Goal: Task Accomplishment & Management: Manage account settings

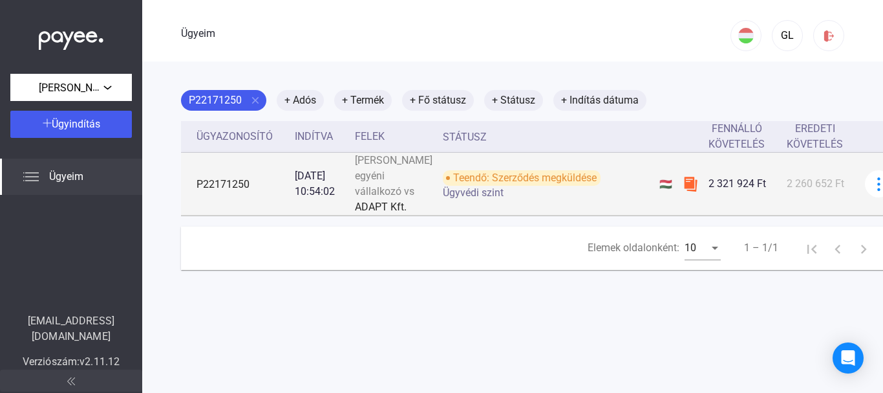
click at [502, 184] on font "Teendő: Szerződés megküldése" at bounding box center [525, 177] width 144 height 12
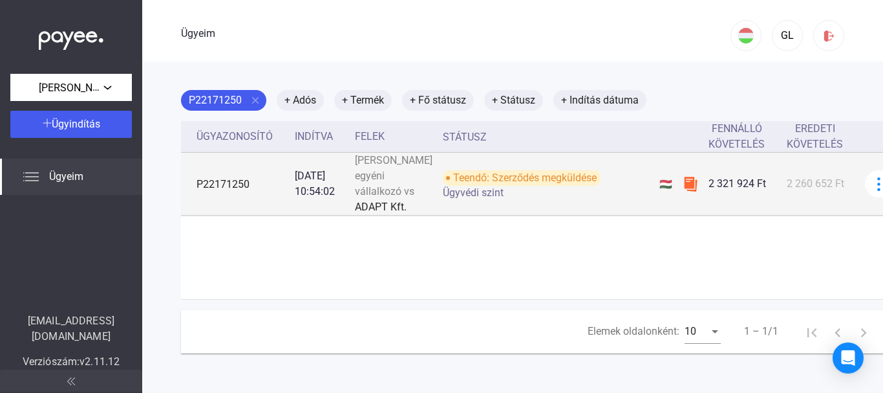
click at [502, 184] on font "Teendő: Szerződés megküldése" at bounding box center [525, 177] width 144 height 12
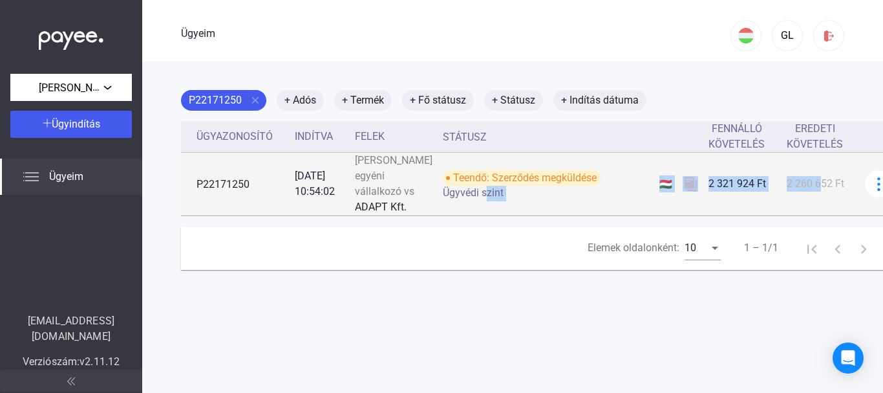
drag, startPoint x: 457, startPoint y: 222, endPoint x: 793, endPoint y: 223, distance: 336.3
click at [667, 215] on tr "P22171250 [DATE] 10:54:02 [PERSON_NAME] egyéni vállalkozó vs ADAPT Kft. Teendő:…" at bounding box center [544, 184] width 727 height 63
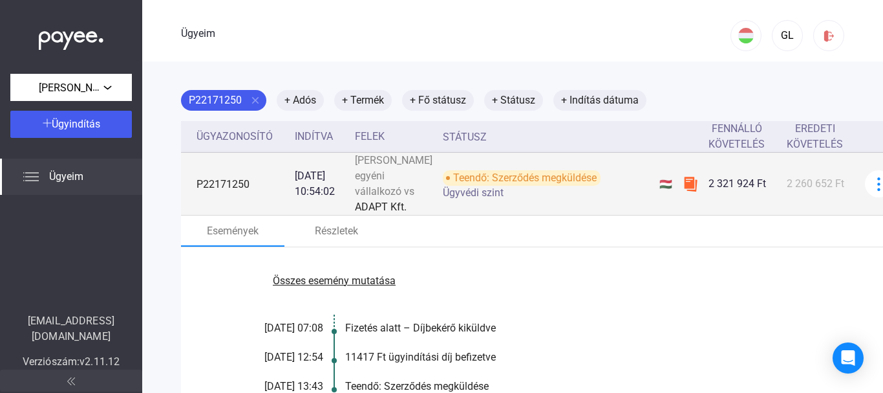
click at [667, 215] on td "2 260 652 Ft" at bounding box center [821, 184] width 78 height 63
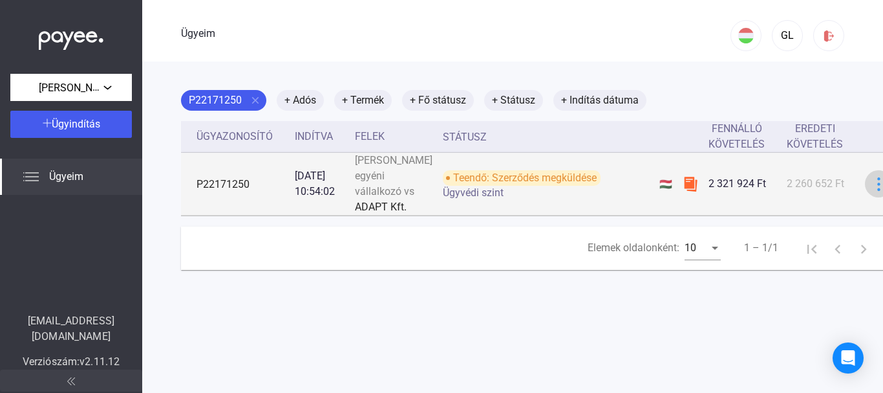
click at [667, 191] on img at bounding box center [879, 184] width 14 height 14
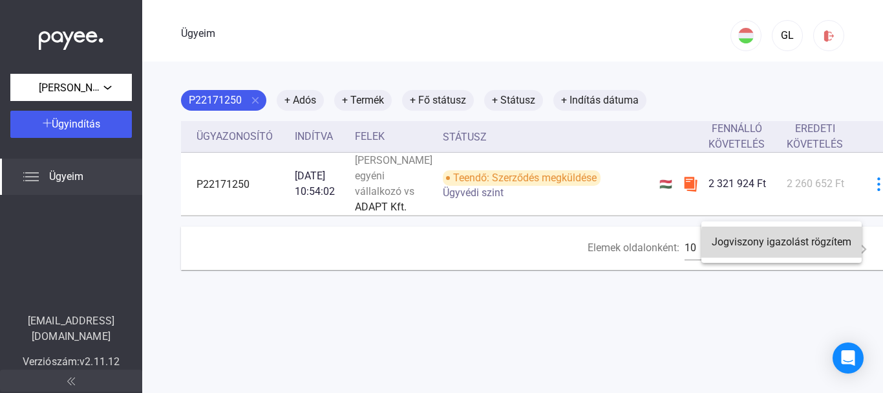
click at [667, 243] on font "Jogviszony igazolást rögzítem" at bounding box center [782, 241] width 140 height 12
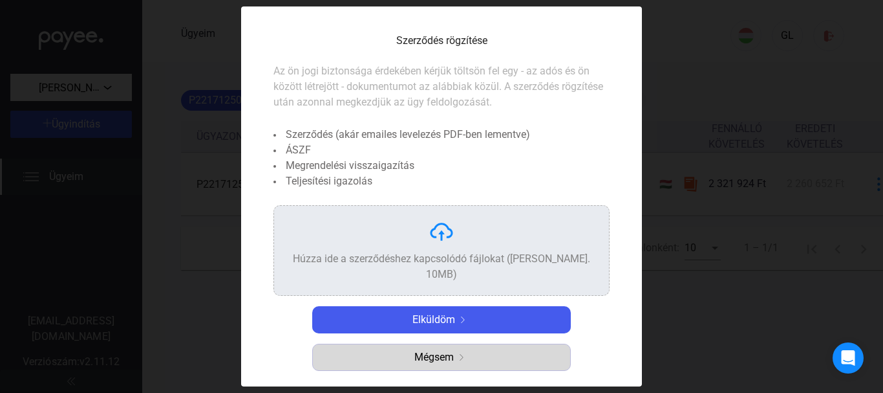
click at [501, 349] on div "Mégsem" at bounding box center [442, 357] width 250 height 16
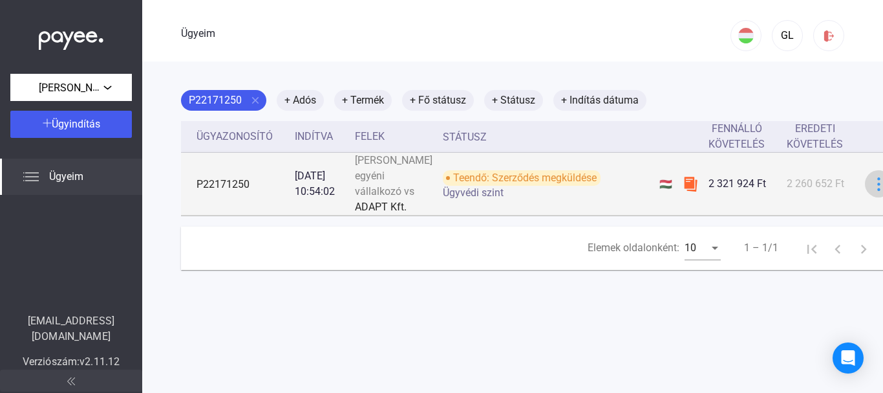
click at [667, 191] on img at bounding box center [879, 184] width 14 height 14
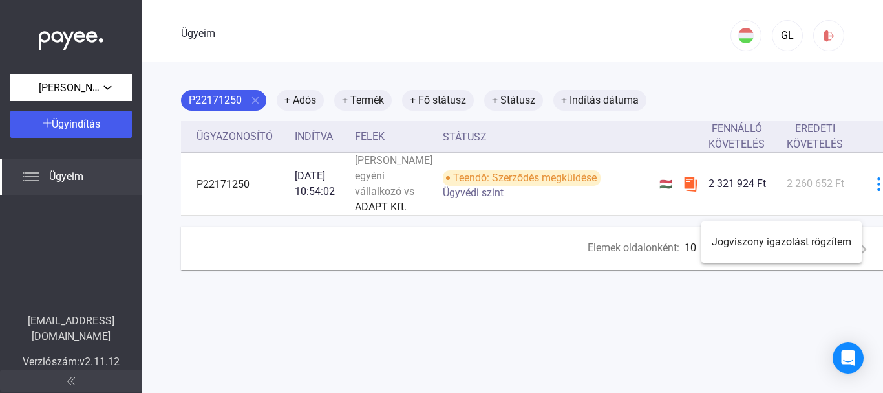
click at [667, 204] on div at bounding box center [441, 196] width 883 height 393
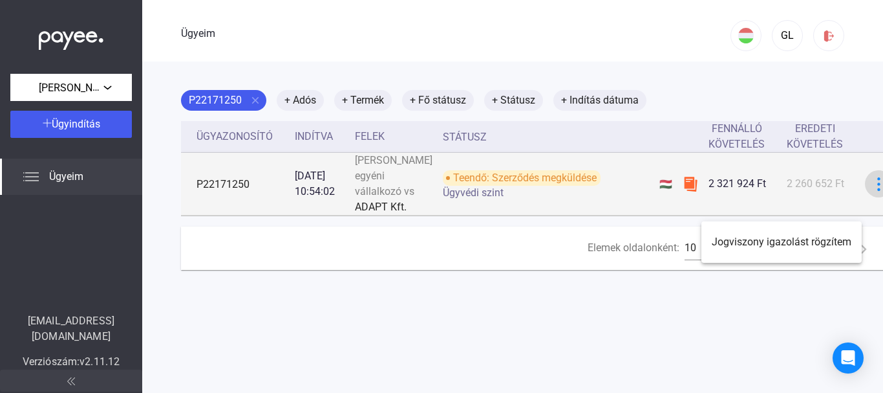
click at [667, 191] on img at bounding box center [879, 184] width 14 height 14
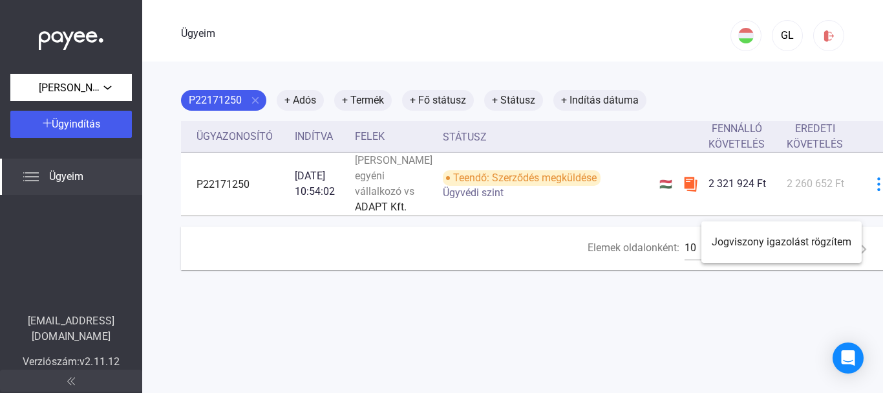
click at [667, 96] on div at bounding box center [441, 196] width 883 height 393
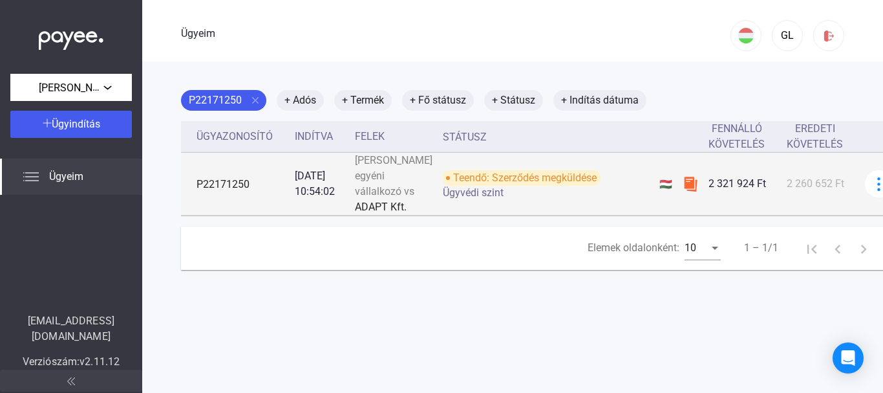
click at [667, 191] on img at bounding box center [691, 184] width 16 height 16
